Goal: Participate in discussion: Engage in conversation with other users on a specific topic

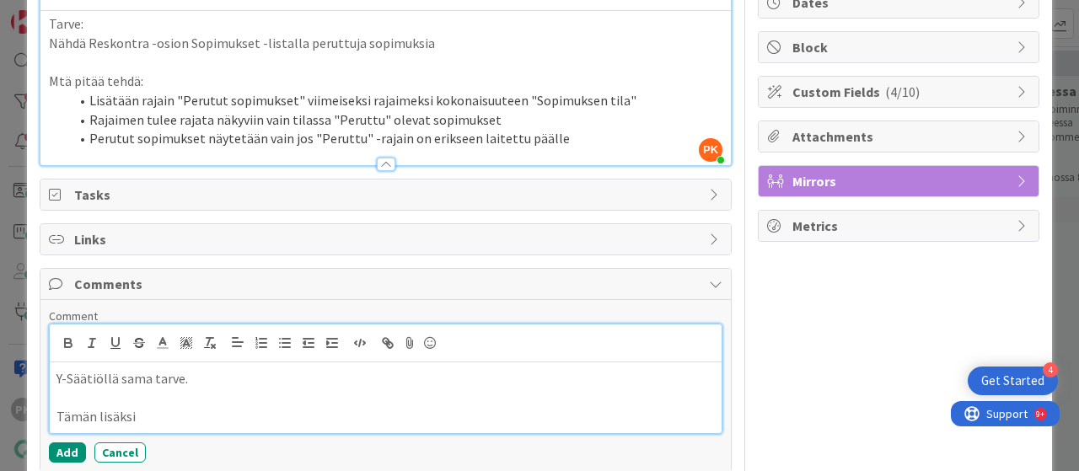
scroll to position [180, 0]
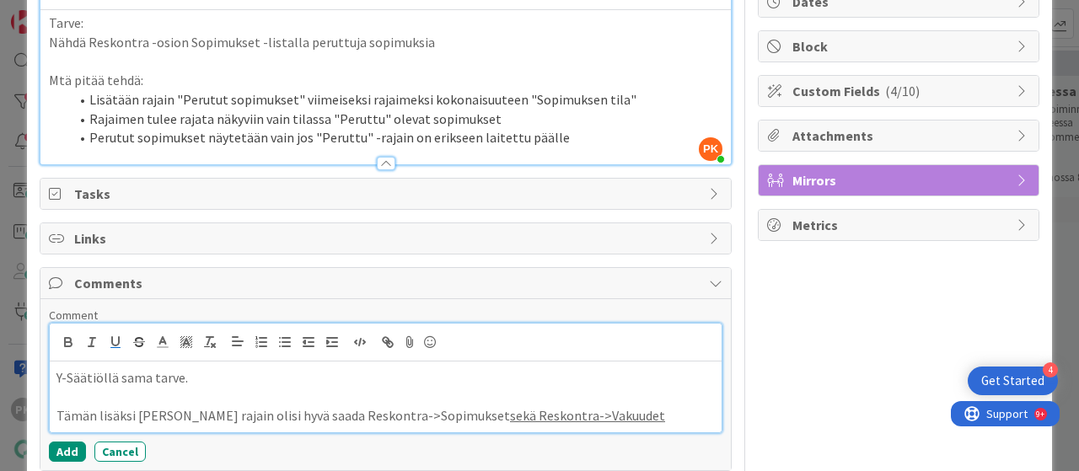
click at [142, 411] on p "Tämän lisäksi [PERSON_NAME] rajain olisi hyvä saada Reskontra->Sopimukset sekä …" at bounding box center [385, 415] width 658 height 19
click at [194, 412] on p "Tämän lisäksi uusi rajain olisi hyvä saada Reskontra->Sopimukset sekä Reskontra…" at bounding box center [385, 415] width 658 height 19
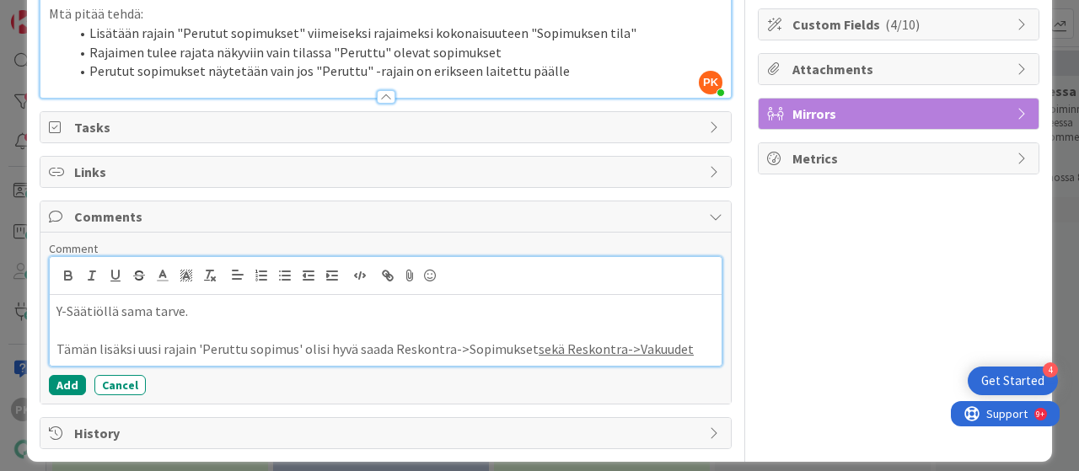
scroll to position [253, 0]
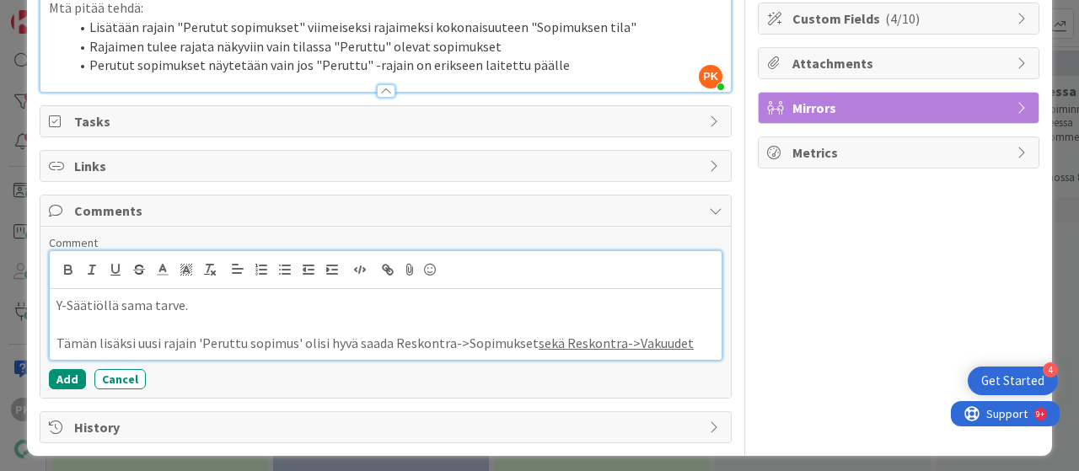
click at [555, 339] on u "sekä Reskontra->Vakuudet" at bounding box center [616, 343] width 155 height 17
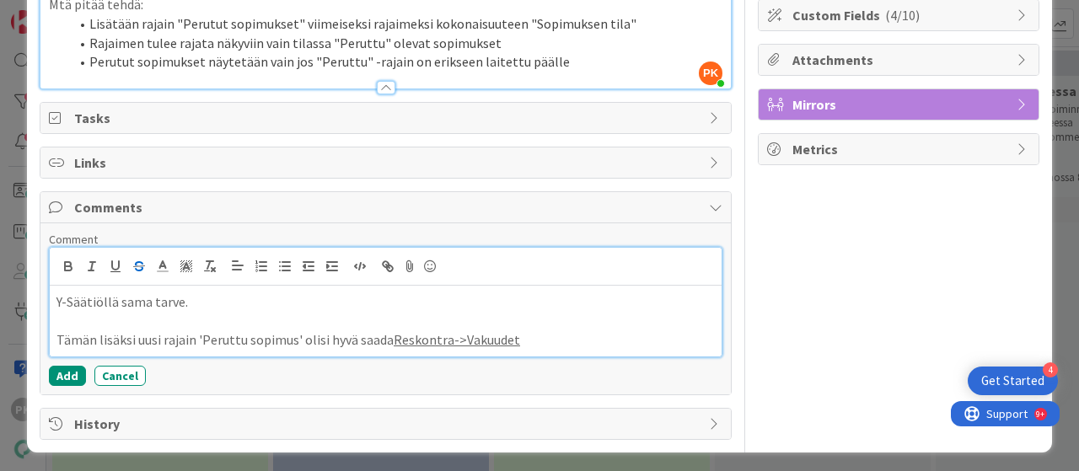
scroll to position [214, 0]
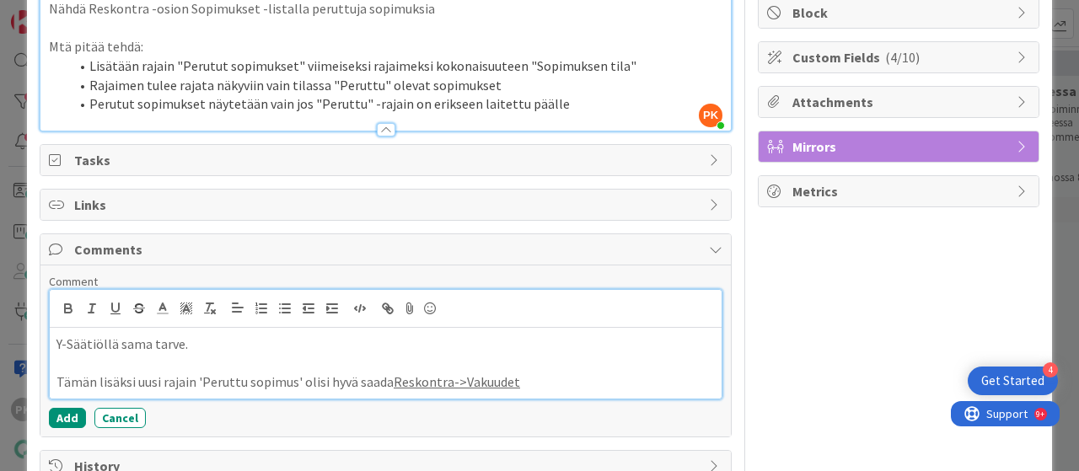
click at [54, 372] on div "Y-Säätiöllä sama tarve. Tämän lisäksi uusi rajain 'Peruttu sopimus' olisi hyvä …" at bounding box center [386, 363] width 672 height 71
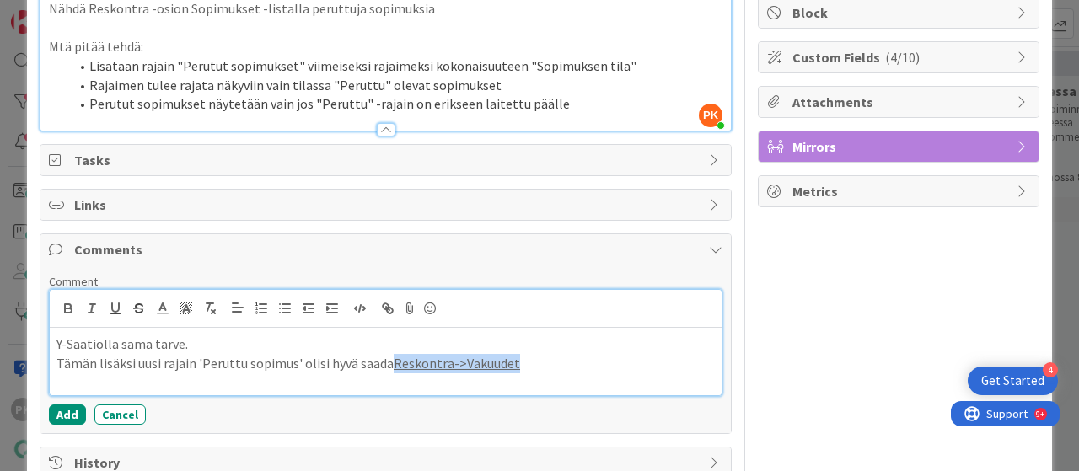
drag, startPoint x: 521, startPoint y: 361, endPoint x: 388, endPoint y: 363, distance: 133.2
click at [388, 363] on p "Tämän lisäksi uusi rajain 'Peruttu sopimus' olisi hyvä saada Reskontra->Vakuudet" at bounding box center [385, 363] width 658 height 19
click at [118, 304] on icon "button" at bounding box center [115, 307] width 7 height 8
click at [68, 304] on icon "button" at bounding box center [68, 306] width 6 height 4
click at [615, 381] on div "Y-Säätiöllä sama tarve. Tämän lisäksi uusi rajain 'Peruttu sopimus' olisi hyvä …" at bounding box center [386, 361] width 672 height 67
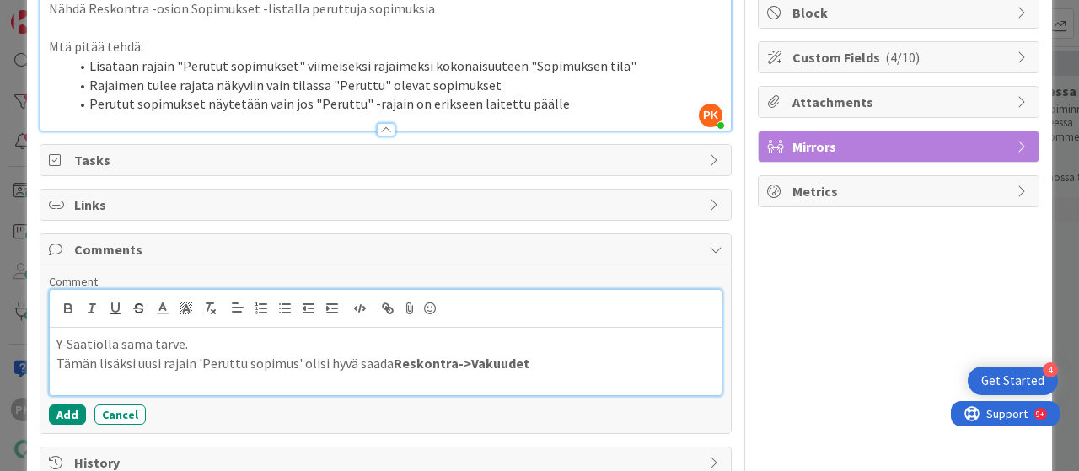
click at [294, 359] on p "Tämän lisäksi uusi rajain 'Peruttu sopimus' olisi hyvä saada Reskontra->Vakuudet" at bounding box center [385, 363] width 658 height 19
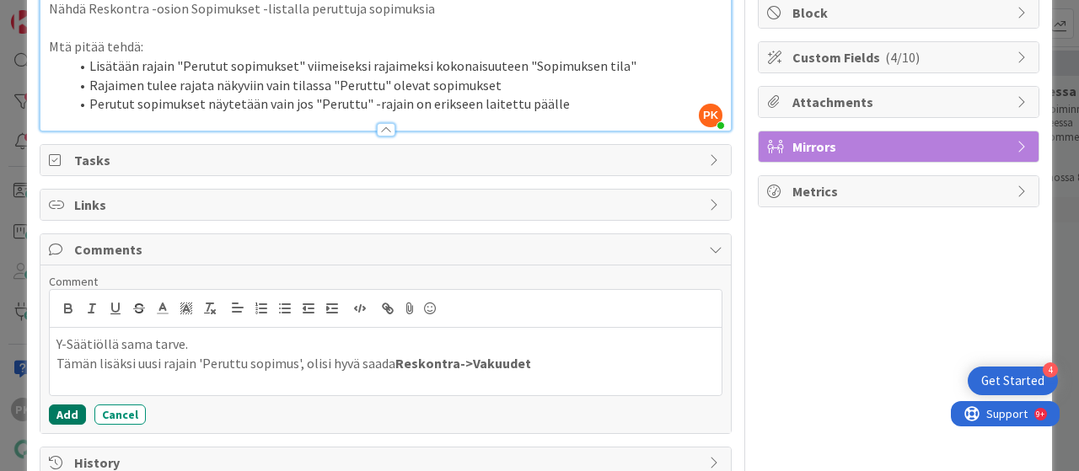
click at [67, 407] on button "Add" at bounding box center [67, 415] width 37 height 20
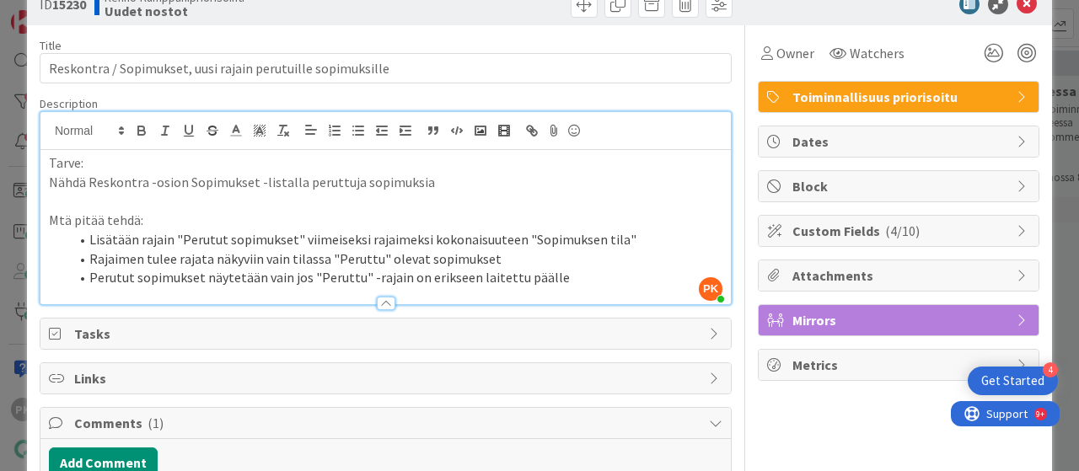
scroll to position [40, 0]
click at [808, 237] on span "Custom Fields ( 4/10 )" at bounding box center [900, 232] width 216 height 20
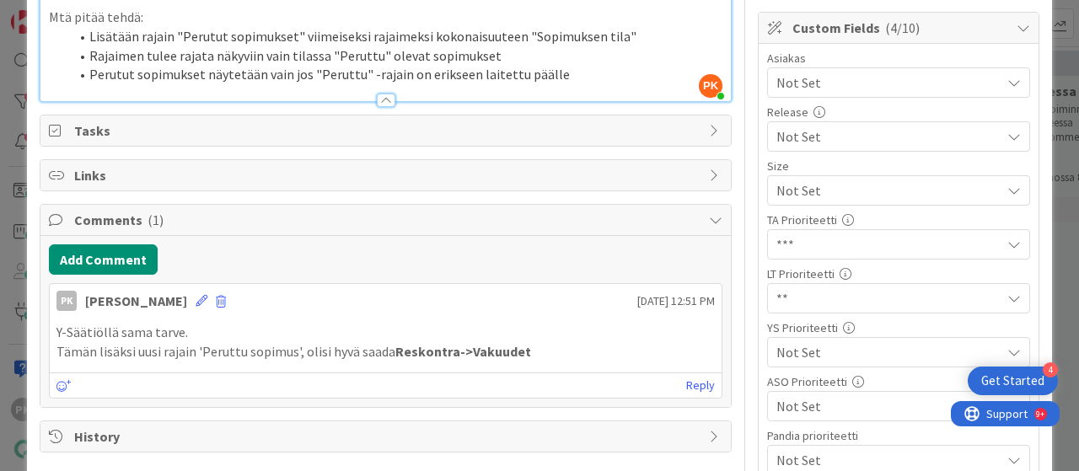
scroll to position [256, 0]
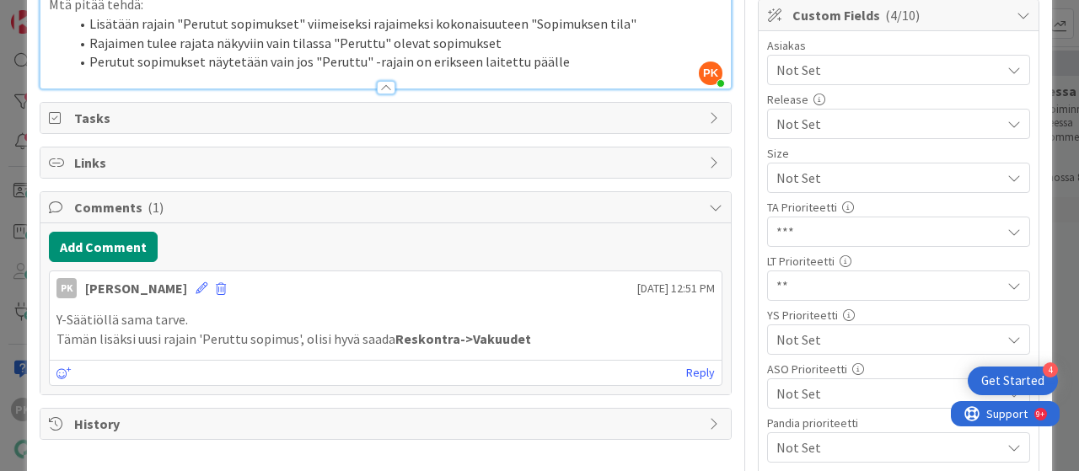
click at [811, 330] on span "Not Set" at bounding box center [884, 340] width 216 height 24
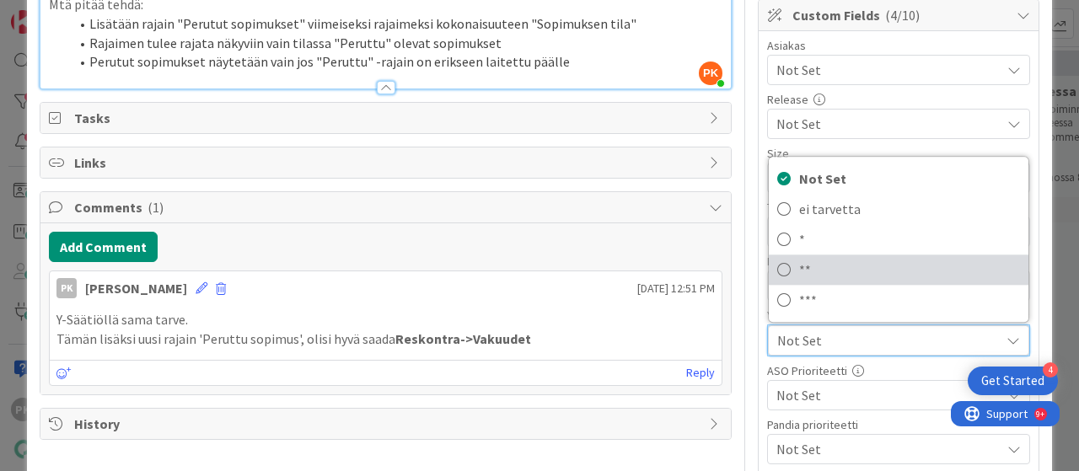
click at [777, 269] on icon at bounding box center [783, 269] width 13 height 25
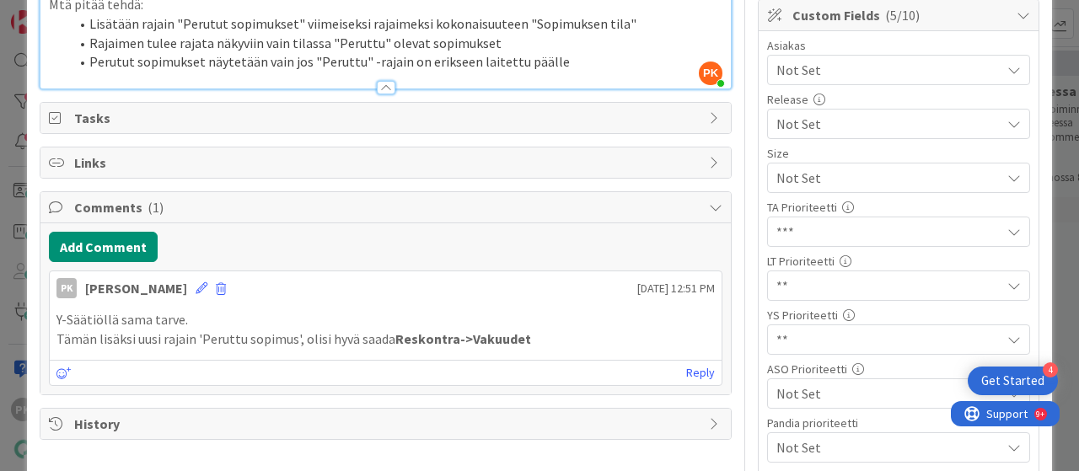
scroll to position [0, 0]
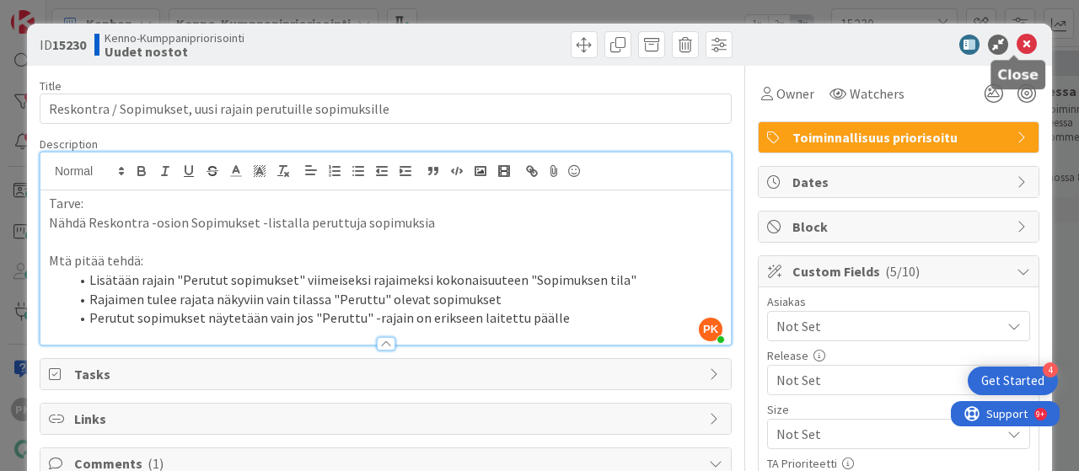
click at [1017, 43] on icon at bounding box center [1027, 45] width 20 height 20
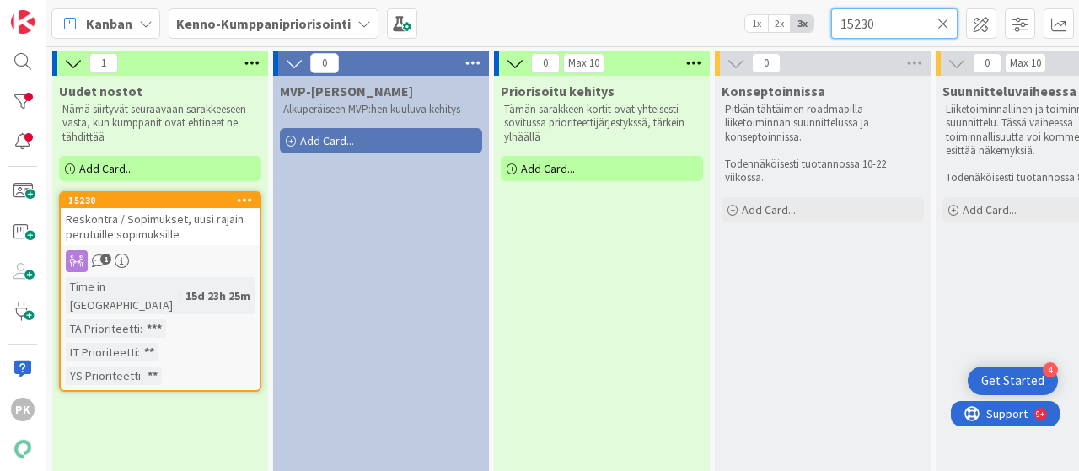
click at [877, 29] on input "15230" at bounding box center [894, 23] width 126 height 30
type input "1"
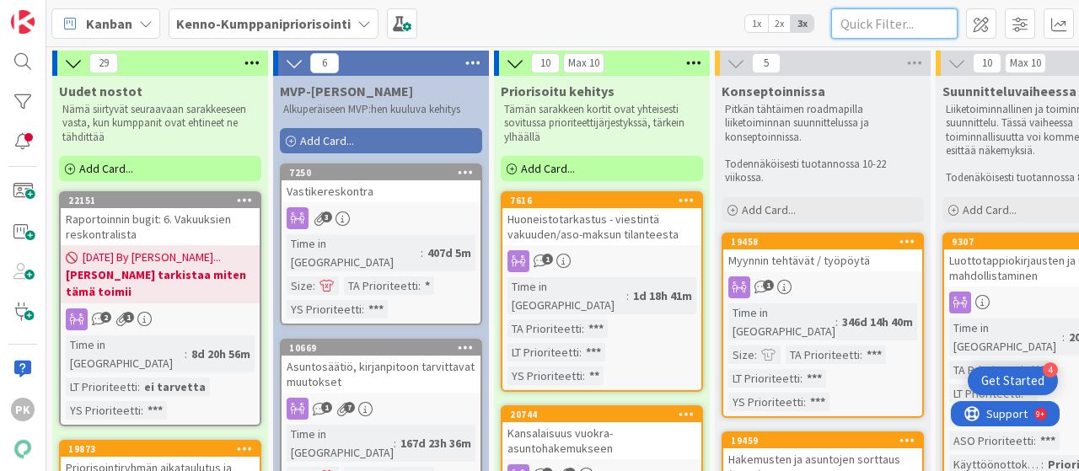
click at [847, 18] on input "text" at bounding box center [894, 23] width 126 height 30
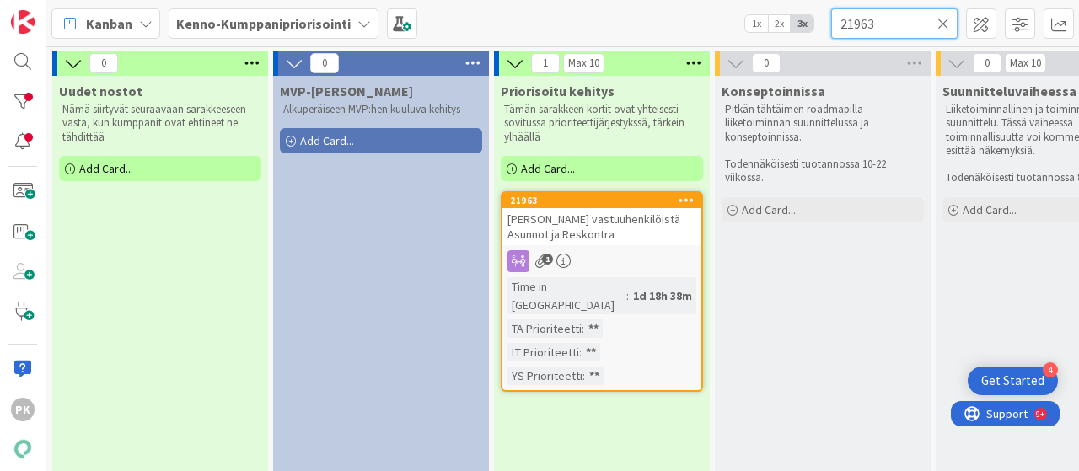
type input "21963"
click at [658, 261] on div "1" at bounding box center [601, 261] width 199 height 22
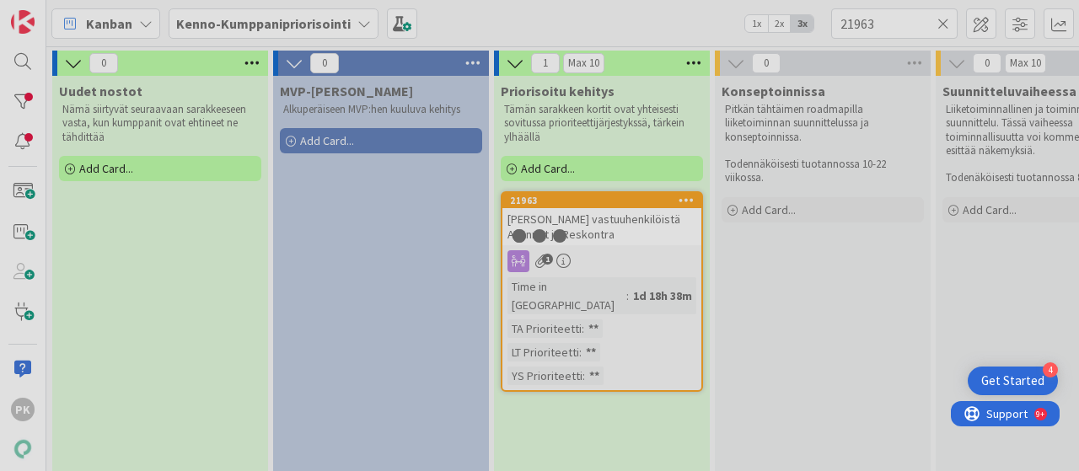
click at [658, 261] on div "0 Uudet nostot Nämä siirtyvät seuraavaan sarakkeeseen vasta, kun kumppanit ovat…" at bounding box center [562, 258] width 1033 height 425
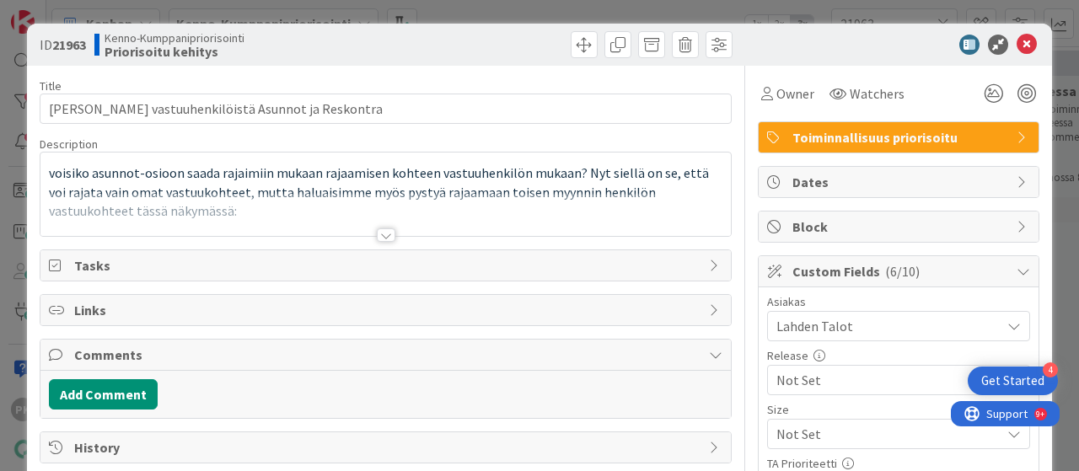
click at [378, 234] on div at bounding box center [386, 234] width 19 height 13
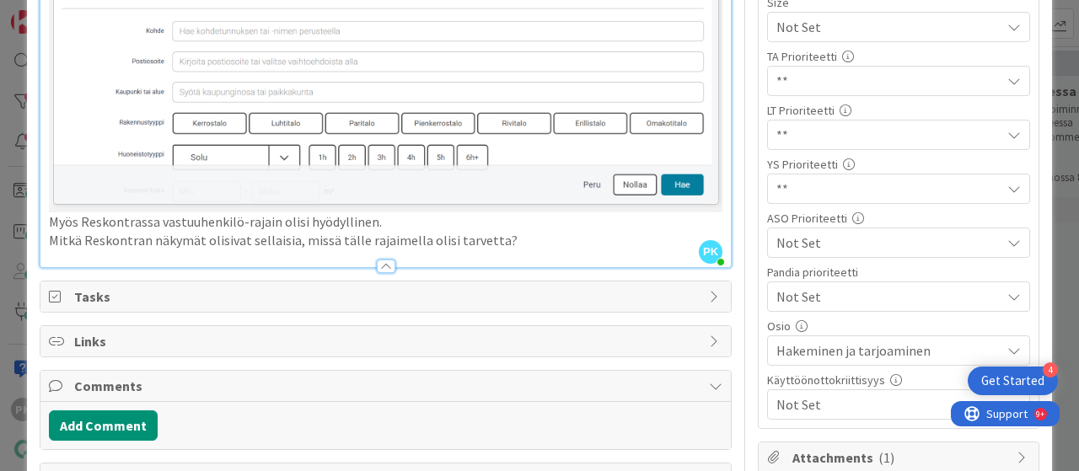
scroll to position [408, 0]
click at [499, 234] on p "Mitkä Reskontran näkymät olisivat sellaisia, missä tälle rajaimella olisi tarve…" at bounding box center [386, 239] width 674 height 19
click at [110, 413] on button "Add Comment" at bounding box center [103, 425] width 109 height 30
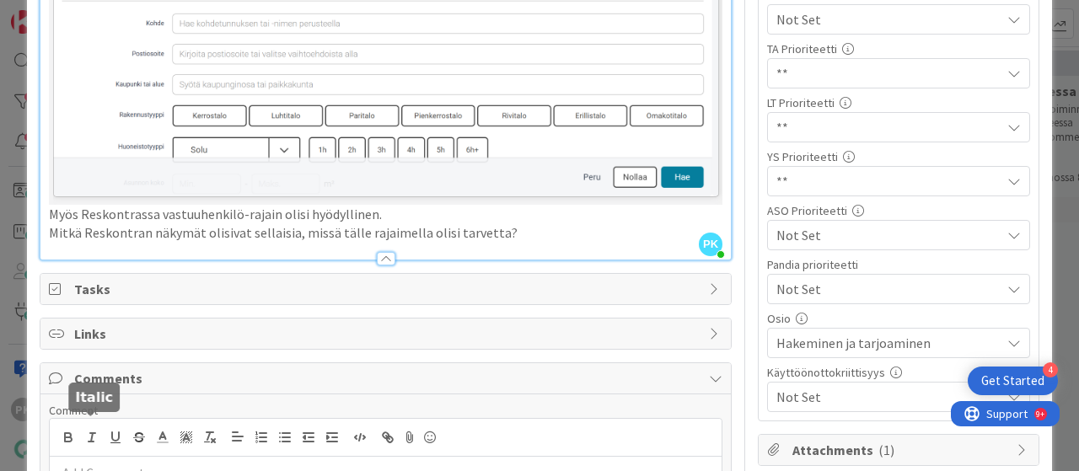
scroll to position [455, 0]
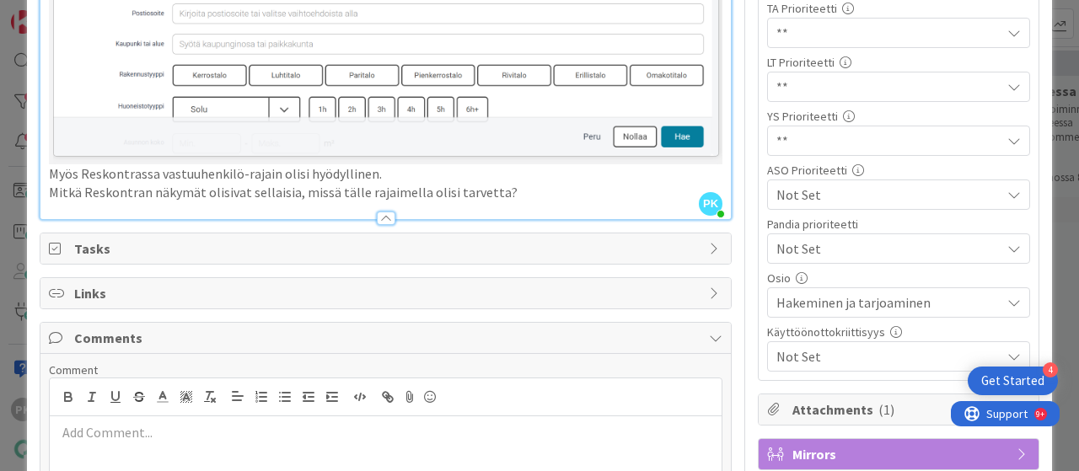
click at [94, 424] on p at bounding box center [385, 432] width 658 height 19
click at [277, 423] on p "Y-Säätiön reskontralla on tarve saada 'Vastuuhenkilö-rajai" at bounding box center [385, 432] width 658 height 19
click at [386, 423] on p "Y-Säätiön reskontralla on tarve saada vastuuhenkilö-rajai" at bounding box center [385, 432] width 658 height 19
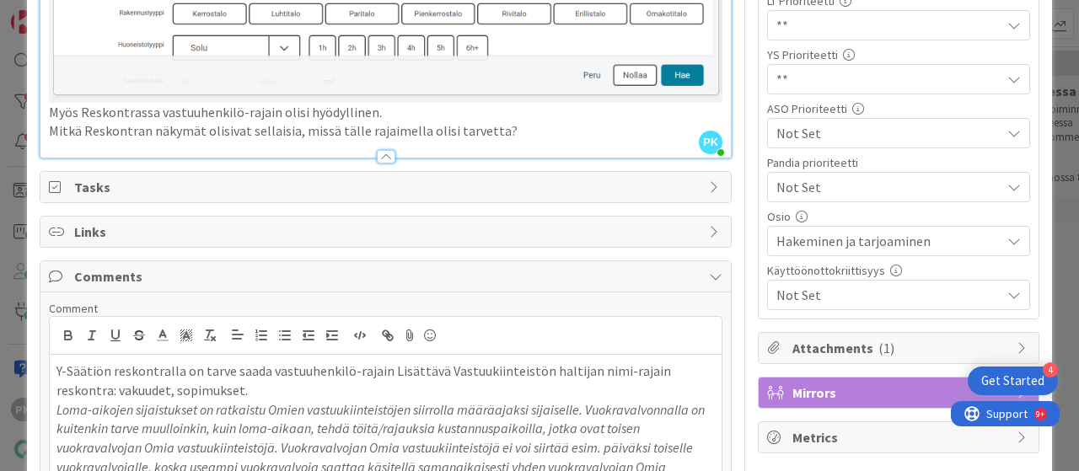
scroll to position [515, 0]
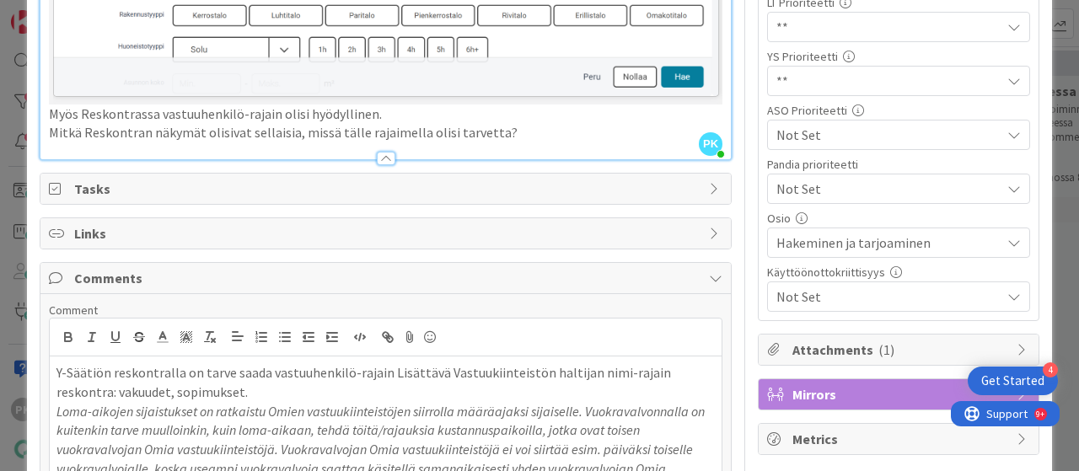
click at [116, 380] on p "Y-Säätiön reskontralla on tarve saada vastuuhenkilö-rajain Lisättävä Vastuukiin…" at bounding box center [385, 382] width 658 height 38
drag, startPoint x: 116, startPoint y: 380, endPoint x: 239, endPoint y: 381, distance: 123.1
click at [239, 381] on p "Y-Säätiön reskontralla on tarve saada vastuuhenkilö-rajain Lisättävä Vastuukiin…" at bounding box center [385, 382] width 658 height 38
copy p "vakuudet, sopimukset"
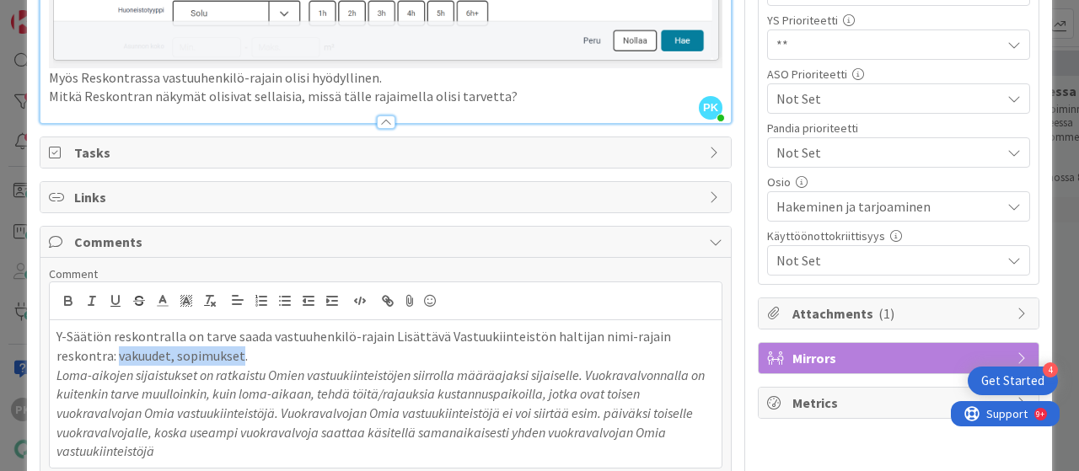
scroll to position [552, 0]
click at [260, 347] on p "Y-Säätiön reskontralla on tarve saada vastuuhenkilö-rajain Lisättävä Vastuukiin…" at bounding box center [385, 345] width 658 height 38
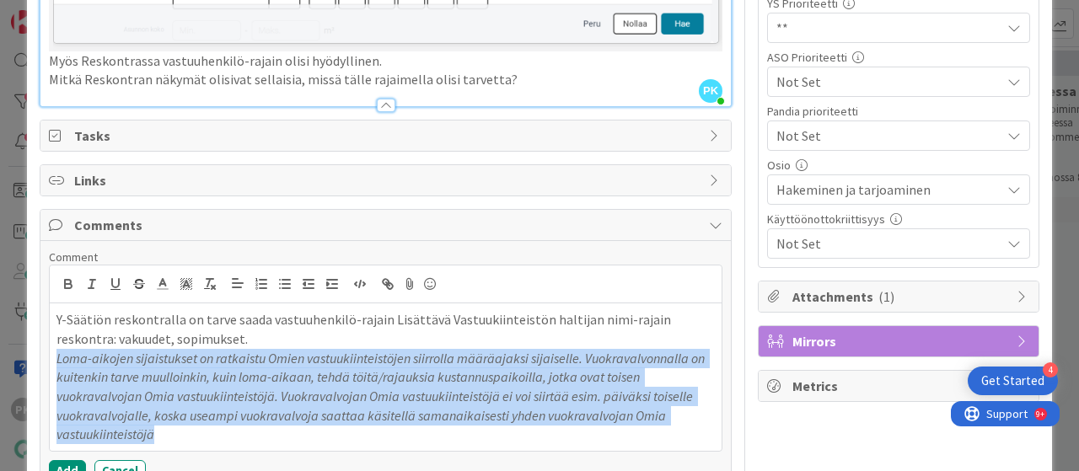
scroll to position [569, 0]
drag, startPoint x: 56, startPoint y: 367, endPoint x: 217, endPoint y: 459, distance: 185.1
click at [217, 459] on div "Comment Y-Säätiön reskontralla on tarve saada vastuuhenkilö-rajain Lisättävä Va…" at bounding box center [386, 364] width 674 height 231
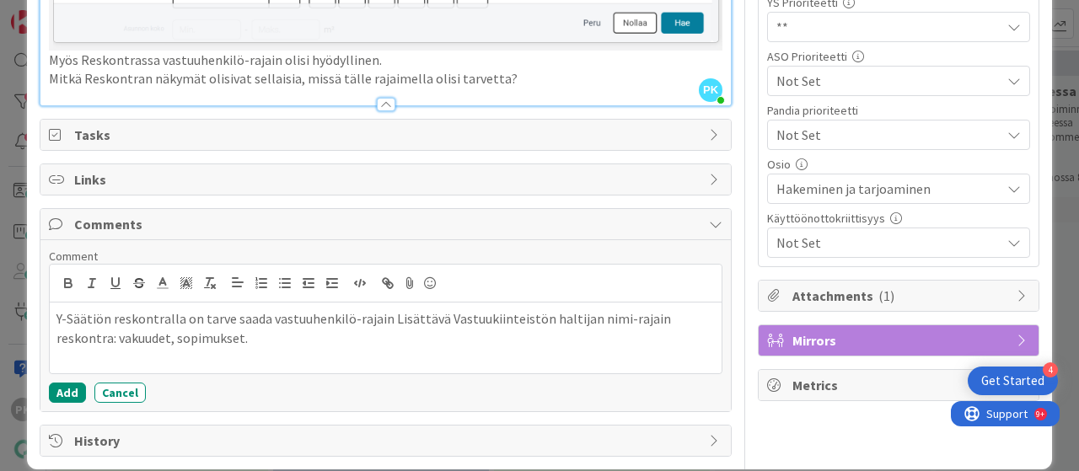
click at [386, 309] on p "Y-Säätiön reskontralla on tarve saada vastuuhenkilö-rajain Lisättävä Vastuukiin…" at bounding box center [385, 328] width 658 height 38
click at [651, 310] on p "Y-Säätiön reskontralla on tarve saada vastuuhenkilö-rajain Lisättävä Vastuukiin…" at bounding box center [385, 328] width 658 height 38
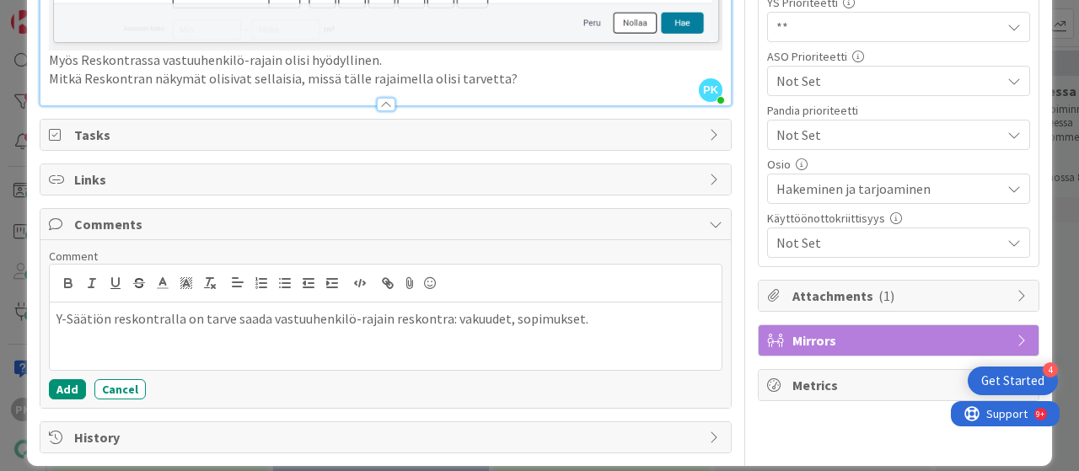
click at [446, 310] on p "Y-Säätiön reskontralla on tarve saada vastuuhenkilö-rajain reskontra: vakuudet,…" at bounding box center [385, 318] width 658 height 19
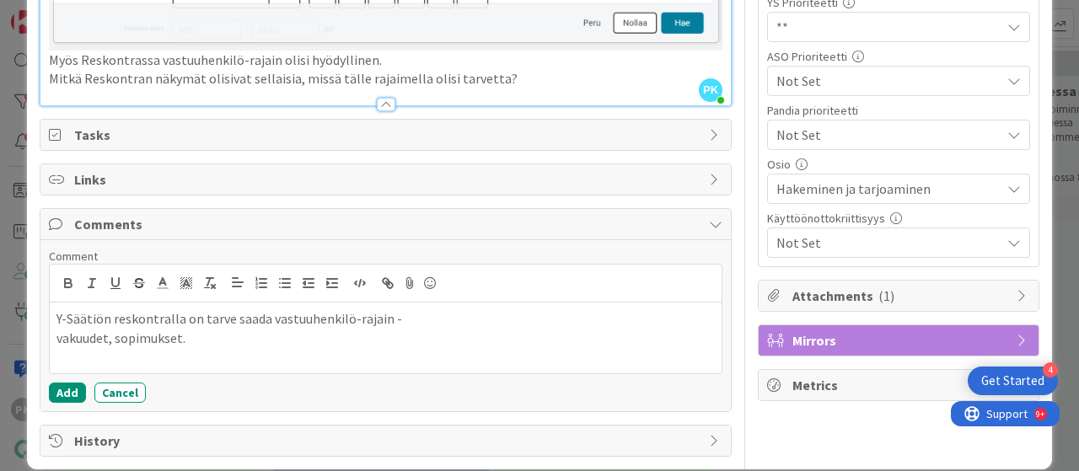
click at [391, 313] on p "Y-Säätiön reskontralla on tarve saada vastuuhenkilö-rajain -" at bounding box center [385, 318] width 658 height 19
click at [56, 329] on p "vakuudet, sopimukset." at bounding box center [385, 338] width 658 height 19
click at [154, 329] on li "vakuudet, sopimukset." at bounding box center [396, 338] width 638 height 19
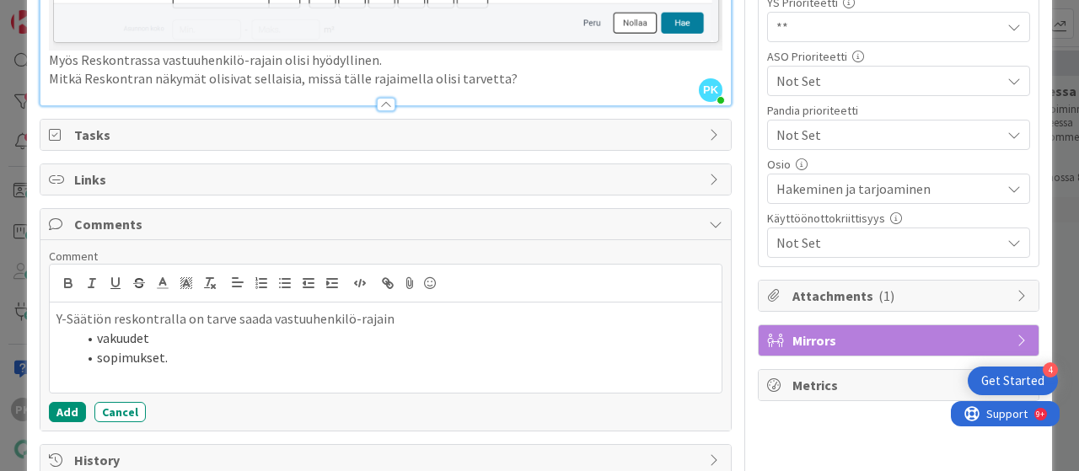
click at [170, 352] on li "sopimukset." at bounding box center [396, 357] width 638 height 19
click at [64, 402] on button "Add" at bounding box center [67, 412] width 37 height 20
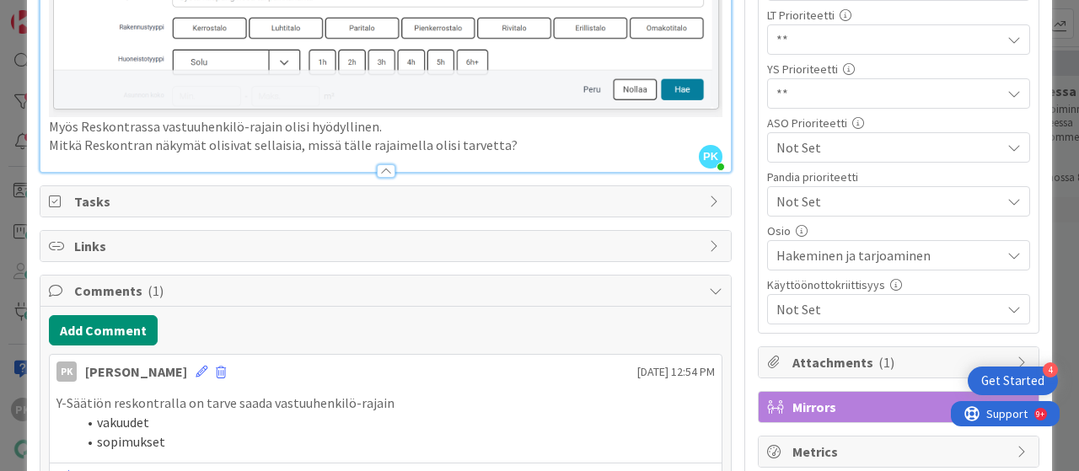
scroll to position [500, 0]
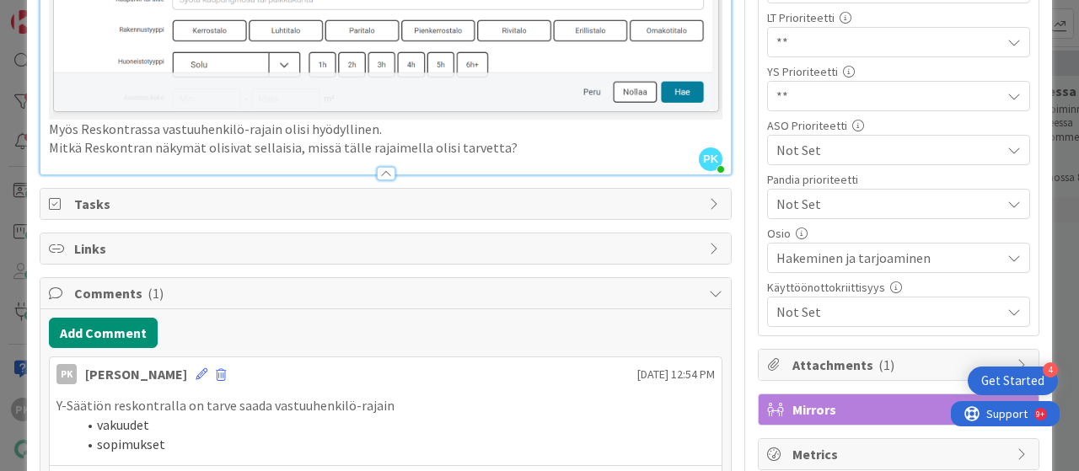
click at [816, 250] on span "Hakeminen ja tarjoaminen" at bounding box center [888, 258] width 224 height 20
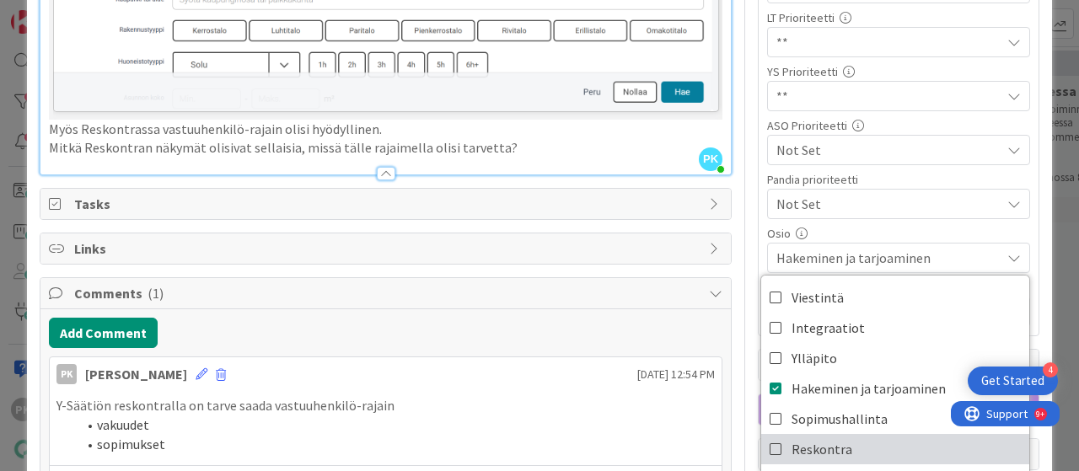
click at [770, 442] on icon at bounding box center [776, 449] width 13 height 25
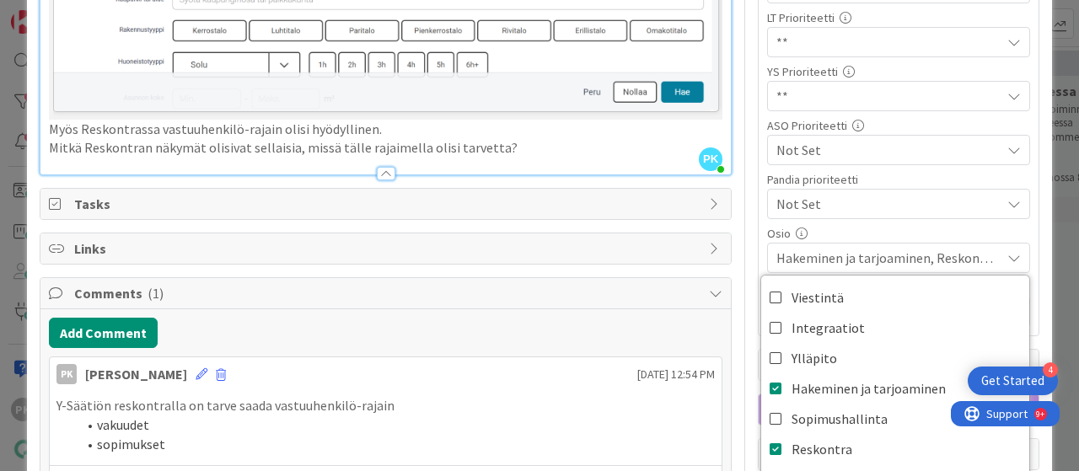
click at [671, 318] on div "Add Comment" at bounding box center [386, 333] width 674 height 30
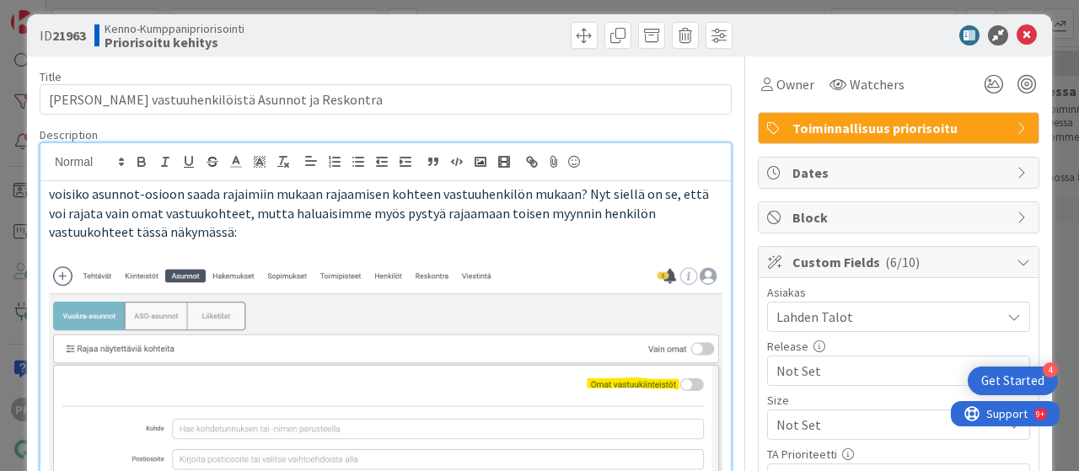
scroll to position [0, 0]
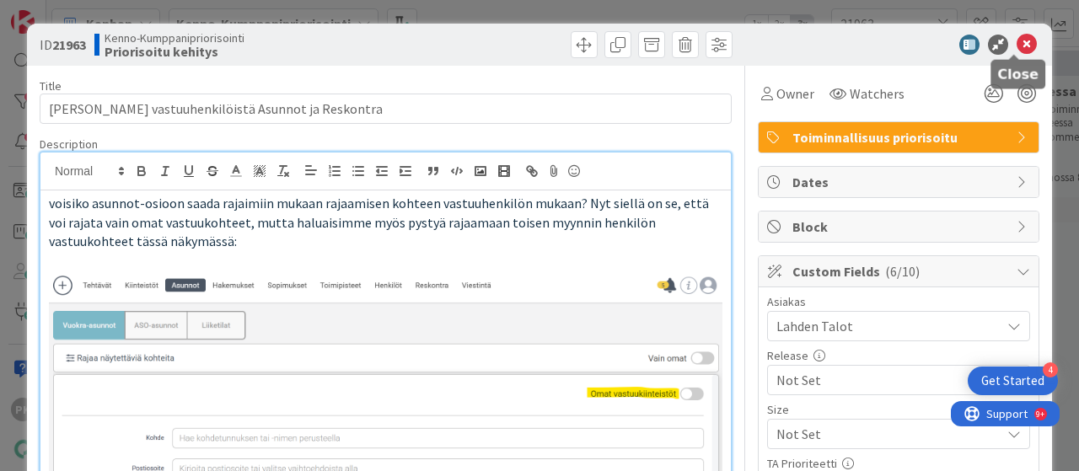
click at [1017, 46] on icon at bounding box center [1027, 45] width 20 height 20
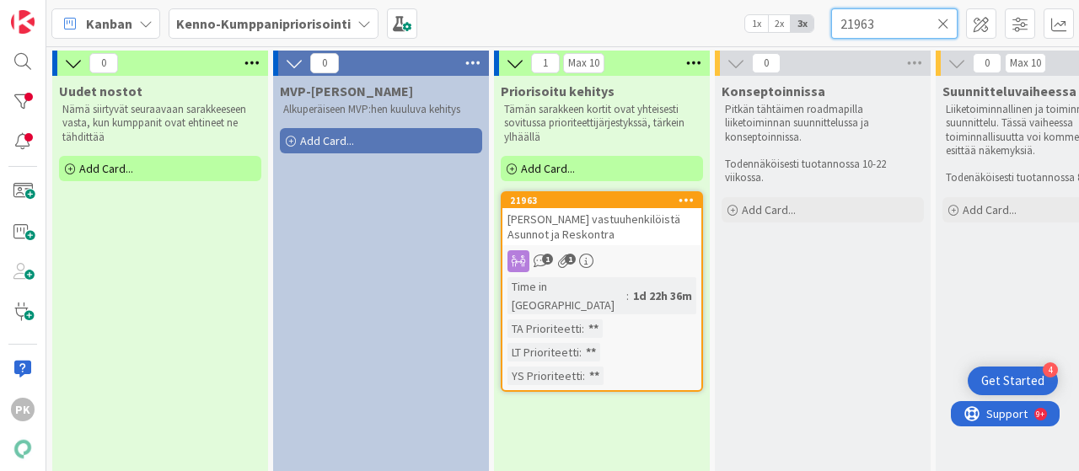
click at [887, 22] on input "21963" at bounding box center [894, 23] width 126 height 30
type input "2"
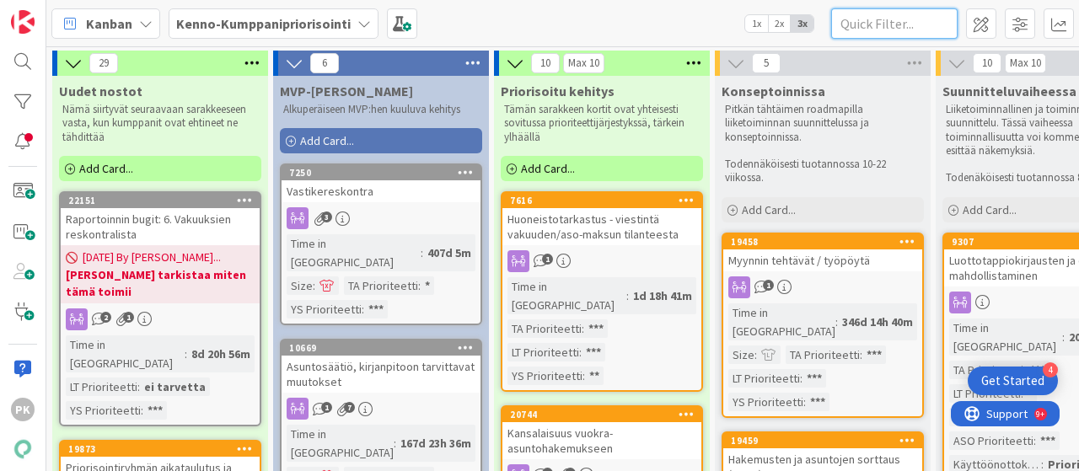
click at [887, 22] on input "text" at bounding box center [894, 23] width 126 height 30
paste input "• 13314"
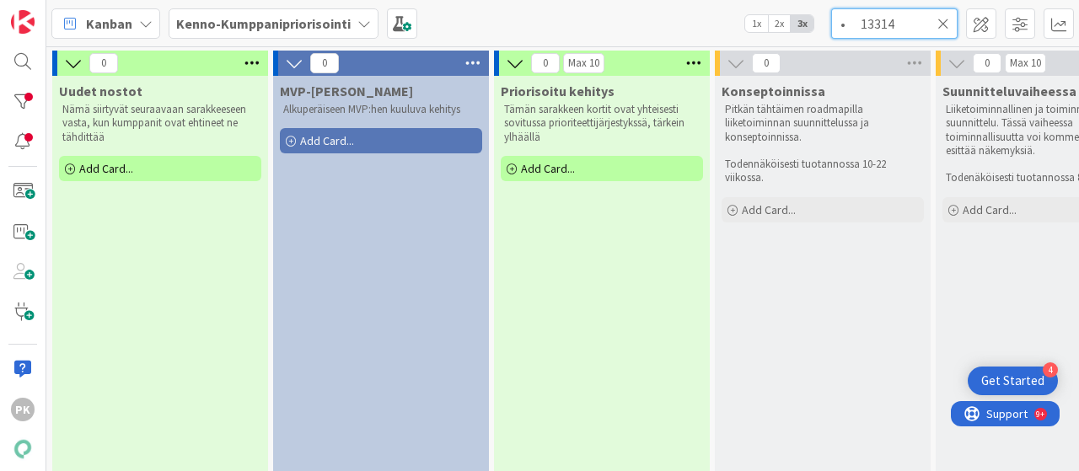
click at [862, 20] on input "• 13314" at bounding box center [894, 23] width 126 height 30
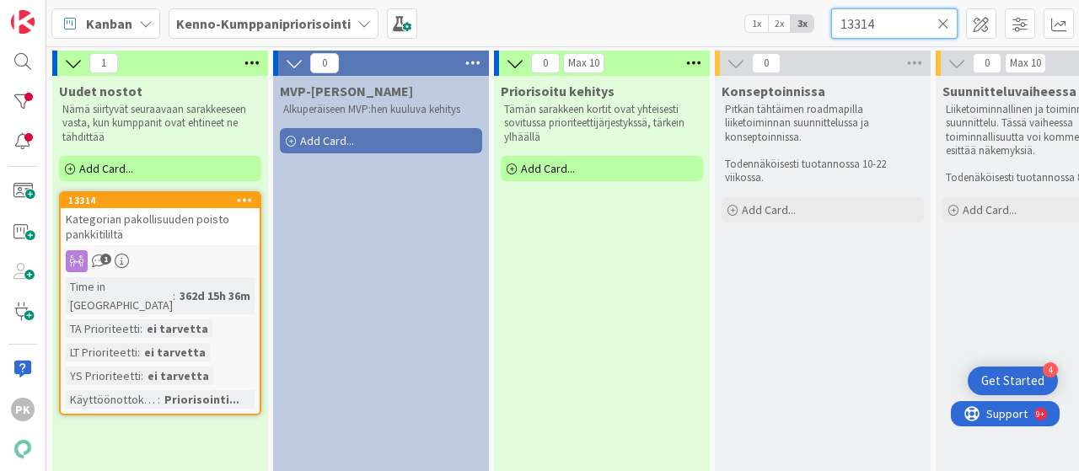
type input "13314"
click at [185, 223] on span "Kategorian pakollisuuden poisto pankkitililtä" at bounding box center [148, 227] width 164 height 30
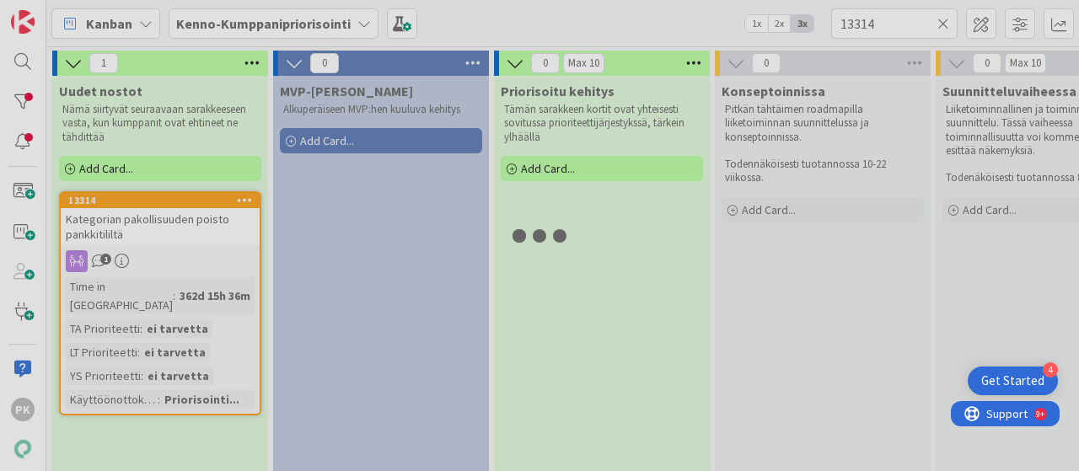
click at [185, 223] on div "1 Uudet nostot Nämä siirtyvät seuraavaan sarakkeeseen vasta, kun kumppanit ovat…" at bounding box center [562, 258] width 1033 height 425
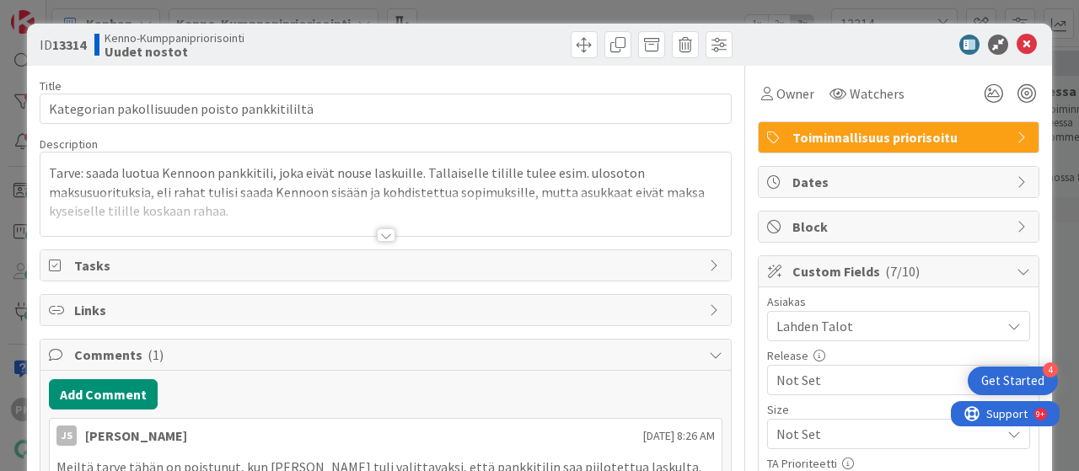
click at [379, 232] on div at bounding box center [386, 234] width 19 height 13
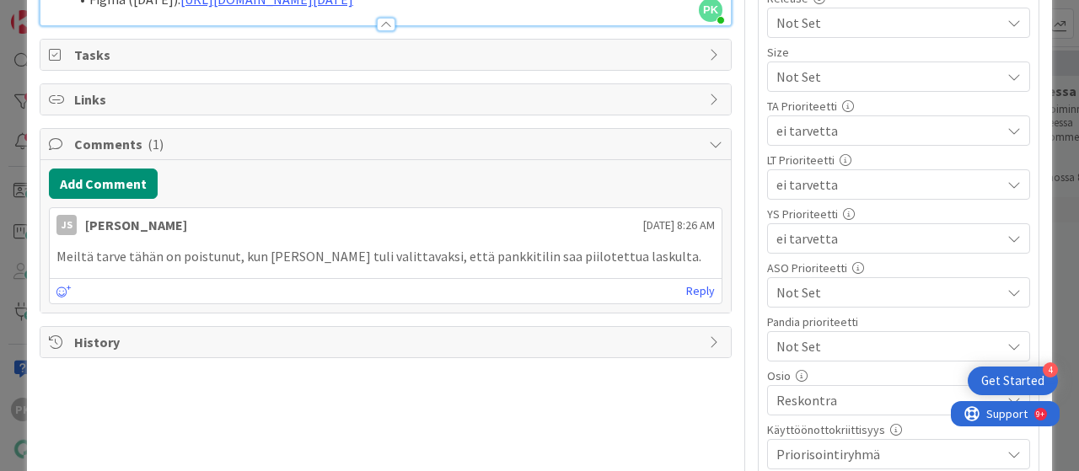
scroll to position [358, 0]
